Goal: Communication & Community: Answer question/provide support

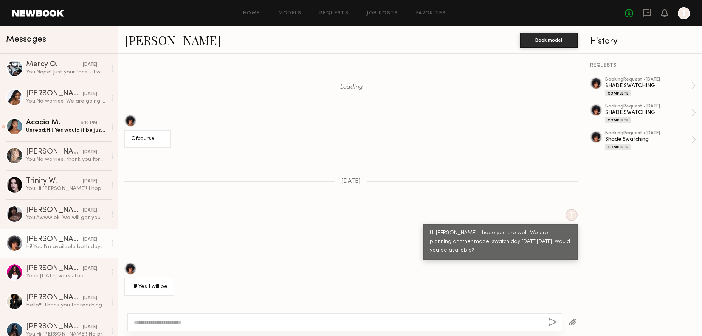
scroll to position [568, 0]
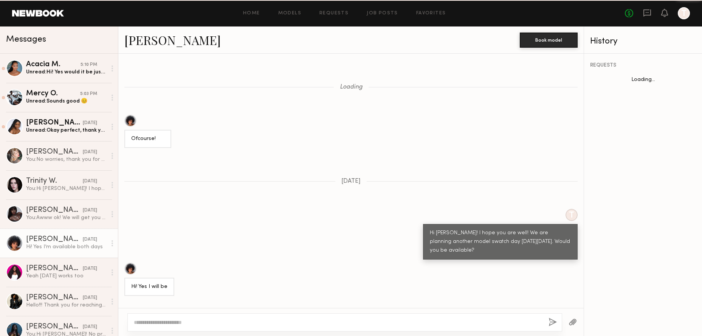
scroll to position [568, 0]
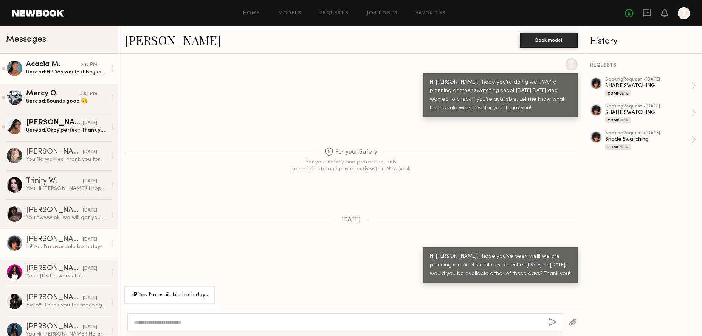
click at [86, 69] on div "Unread: Hi! Yes would it be just one hour again? What times do you have availab…" at bounding box center [66, 71] width 81 height 7
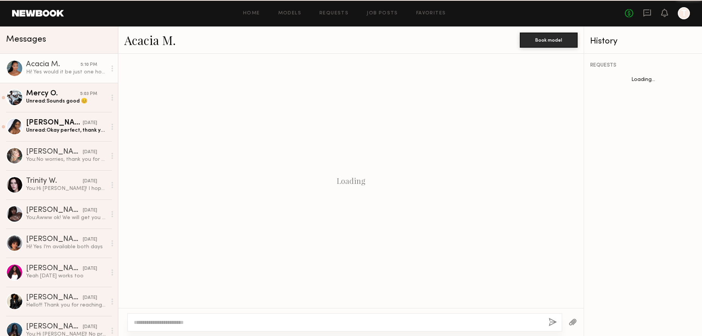
click at [62, 64] on div "Acacia M." at bounding box center [53, 65] width 54 height 8
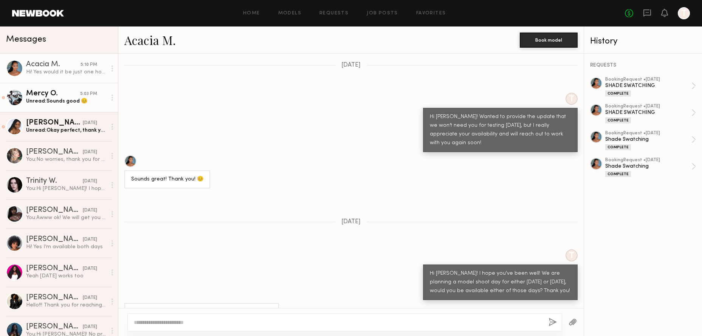
click at [79, 100] on div "Unread: Sounds good 😊" at bounding box center [66, 101] width 81 height 7
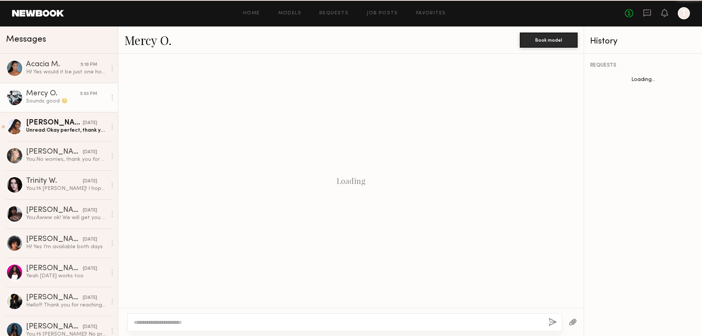
scroll to position [344, 0]
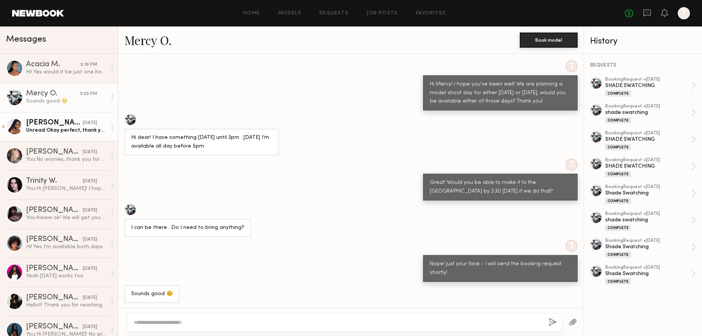
click at [84, 126] on div "[DATE]" at bounding box center [90, 122] width 14 height 7
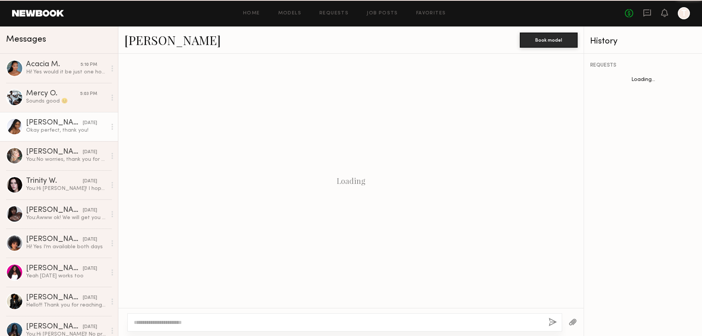
scroll to position [311, 0]
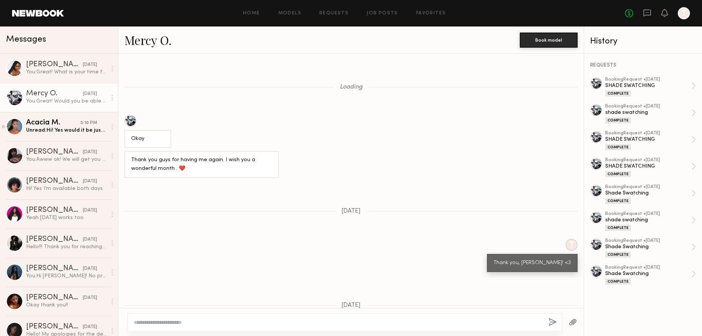
scroll to position [630, 0]
